Goal: Navigation & Orientation: Find specific page/section

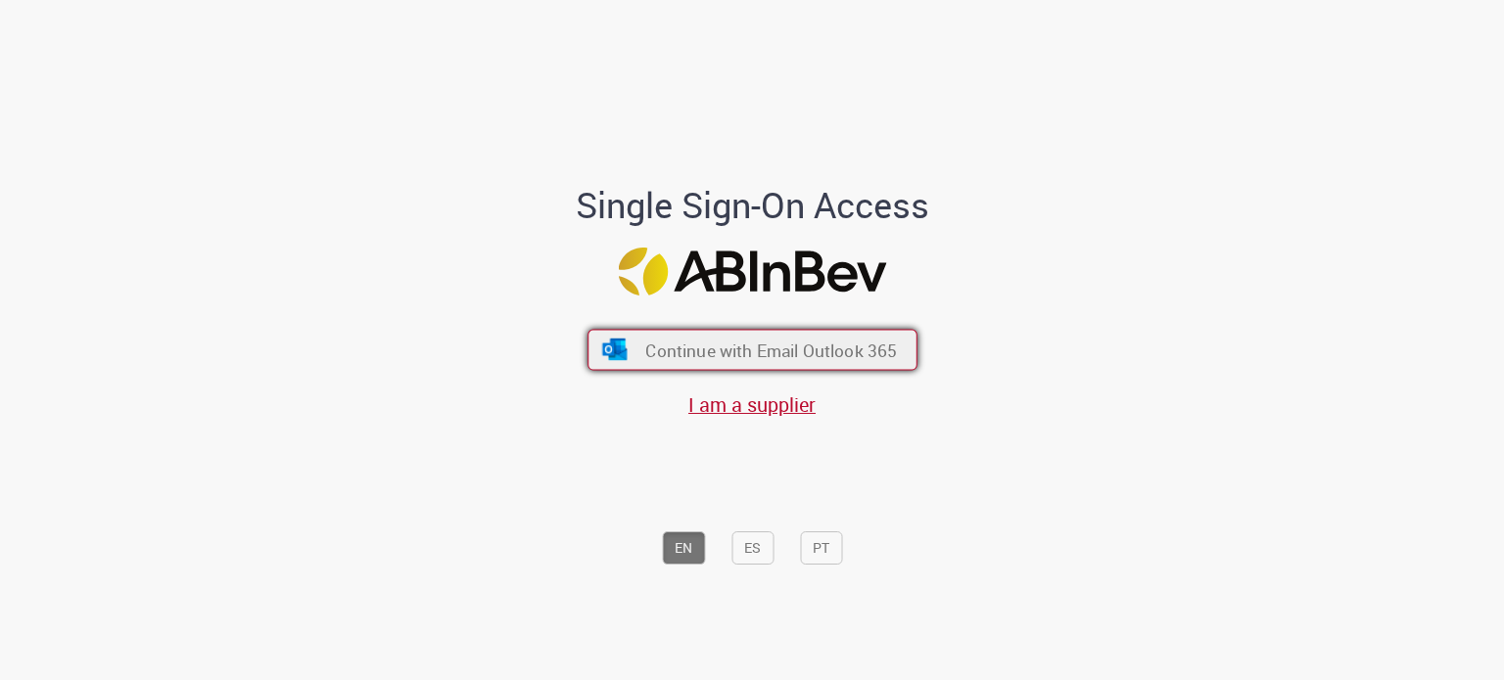
click at [803, 354] on span "Continue with Email Outlook 365" at bounding box center [771, 350] width 252 height 23
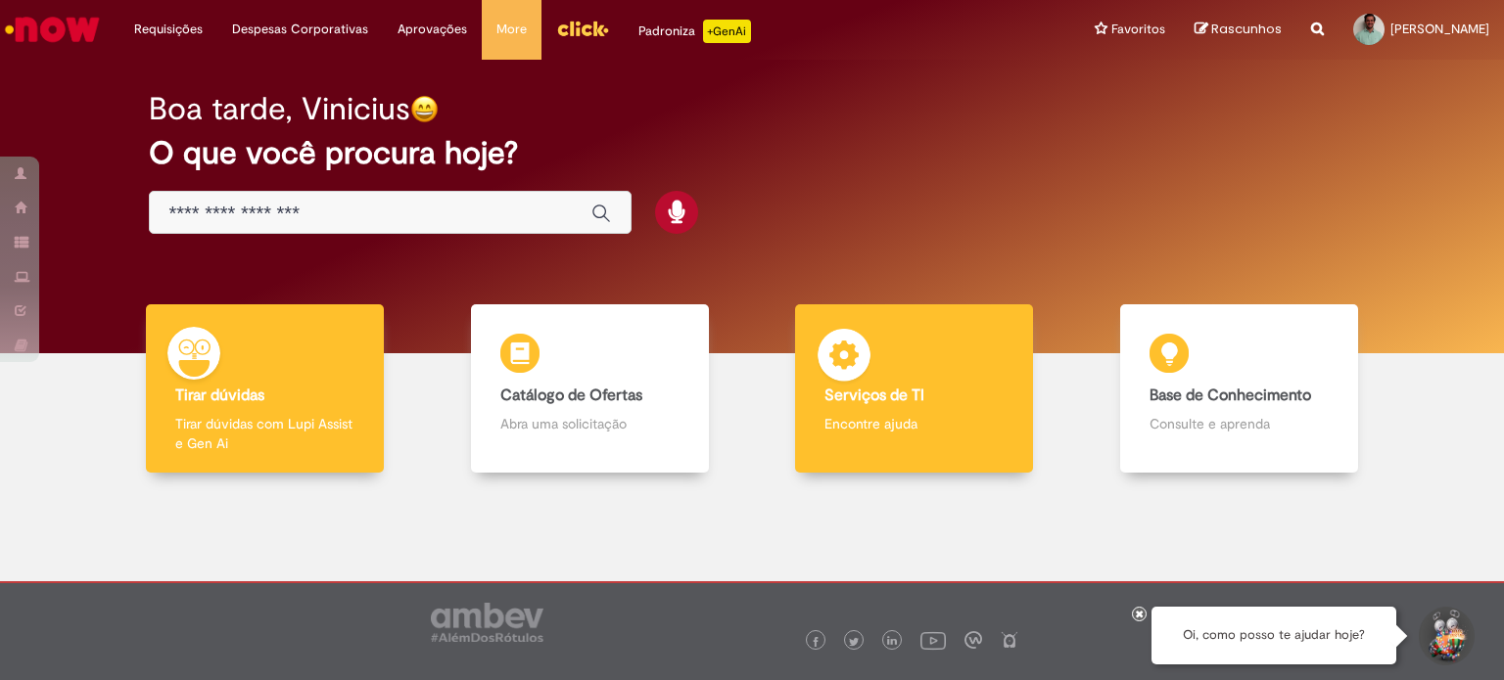
click at [877, 371] on div "Serviços de TI Serviços de TI Encontre ajuda" at bounding box center [914, 388] width 238 height 169
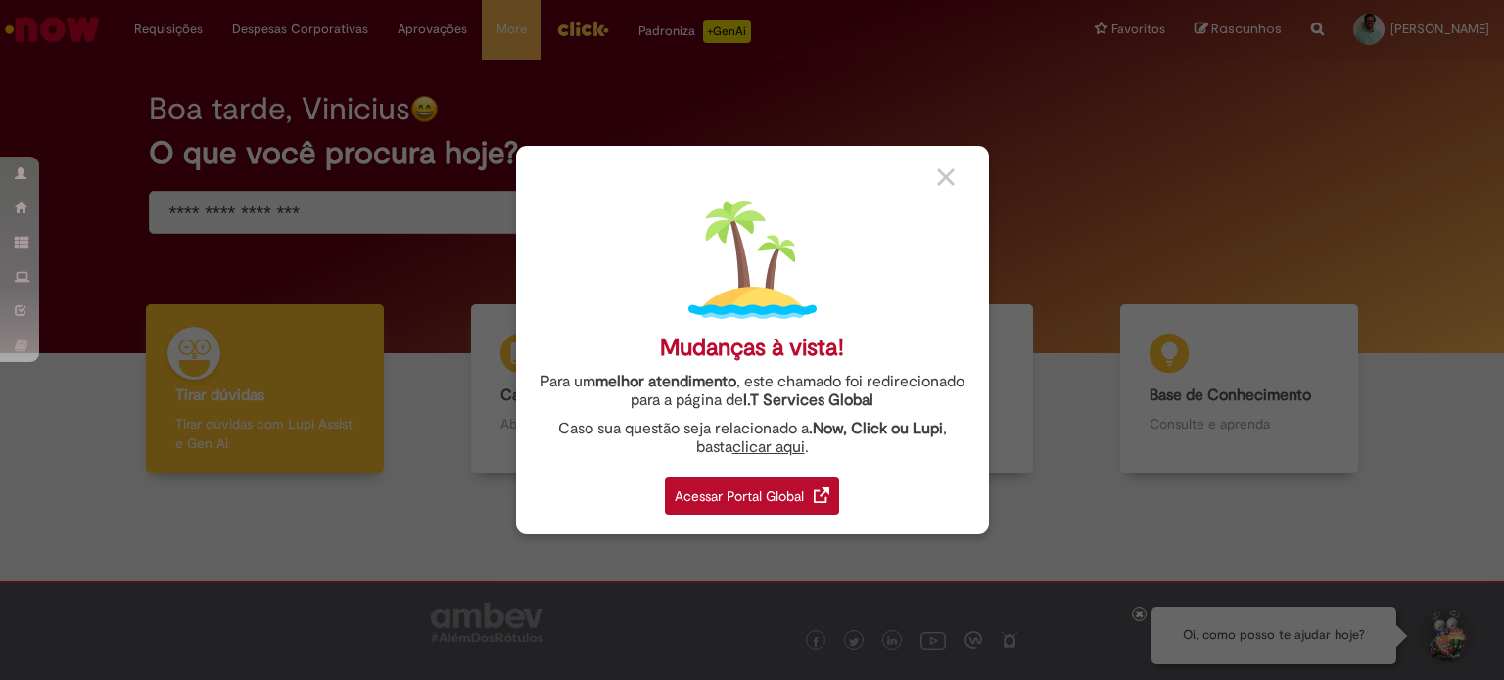
click at [772, 492] on div "Acessar Portal Global" at bounding box center [752, 496] width 174 height 37
